Goal: Information Seeking & Learning: Learn about a topic

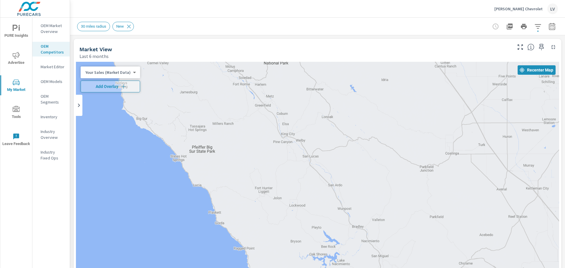
click at [298, 27] on div "30 miles radius New" at bounding box center [276, 26] width 398 height 9
click at [291, 7] on div "[PERSON_NAME] Chevrolet LV" at bounding box center [317, 8] width 481 height 17
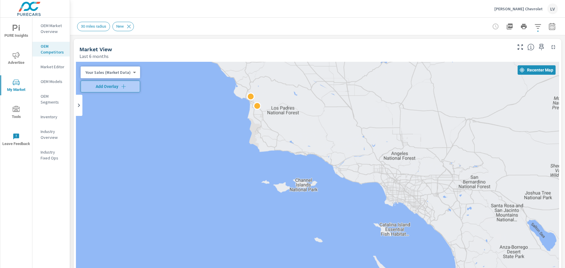
drag, startPoint x: 281, startPoint y: 244, endPoint x: 237, endPoint y: 116, distance: 135.2
click at [237, 116] on div "2 3 2" at bounding box center [317, 181] width 483 height 239
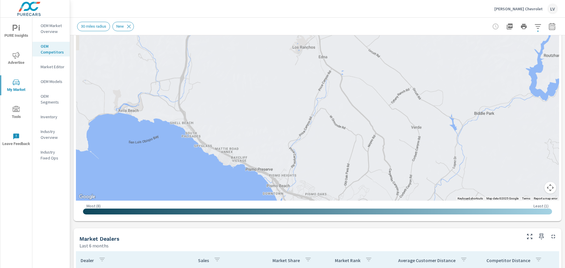
drag, startPoint x: 249, startPoint y: 139, endPoint x: 311, endPoint y: 272, distance: 147.0
click at [311, 268] on html "PURE Insights Advertise My Market Tools Leave Feedback OEM Market Overview OEM …" at bounding box center [282, 134] width 565 height 268
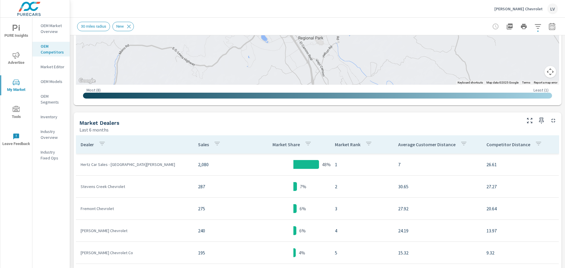
click at [266, 85] on div "Most ( 8 ) Least ( 1 )" at bounding box center [317, 94] width 483 height 18
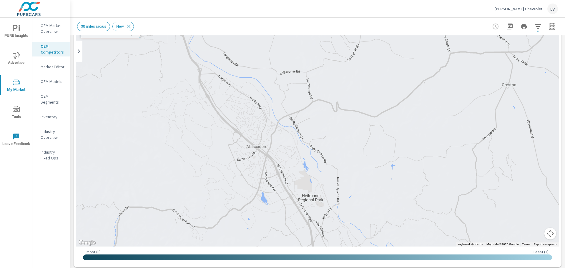
scroll to position [39, 0]
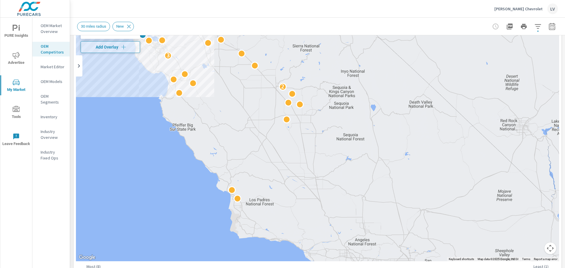
drag, startPoint x: 225, startPoint y: 199, endPoint x: 242, endPoint y: 173, distance: 30.4
click at [242, 173] on div "2 3 2 2 2" at bounding box center [317, 141] width 483 height 239
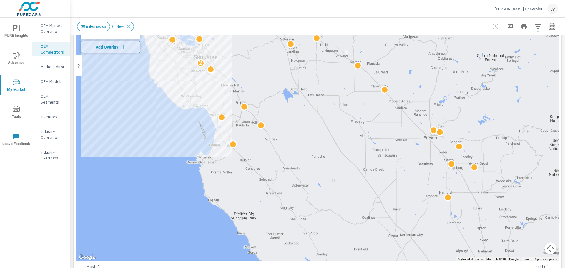
drag, startPoint x: 177, startPoint y: 91, endPoint x: 279, endPoint y: 259, distance: 196.5
click at [279, 259] on div "2" at bounding box center [317, 141] width 483 height 239
